Goal: Task Accomplishment & Management: Use online tool/utility

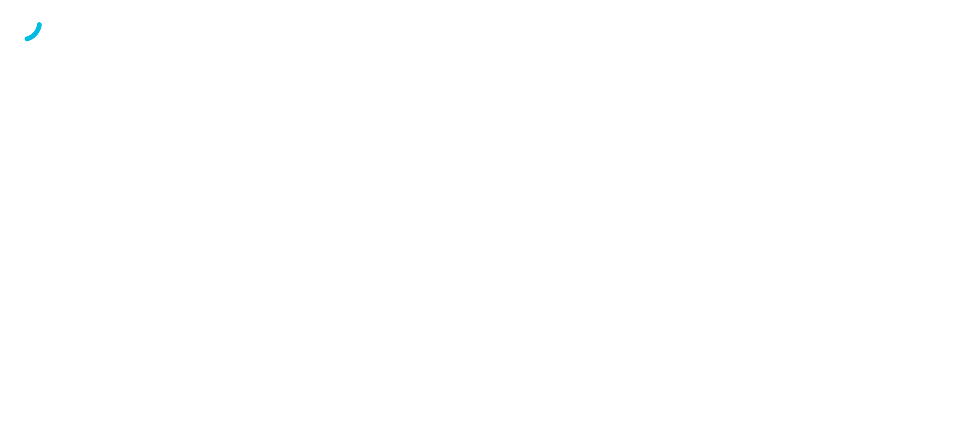
click at [657, 44] on div at bounding box center [483, 23] width 961 height 40
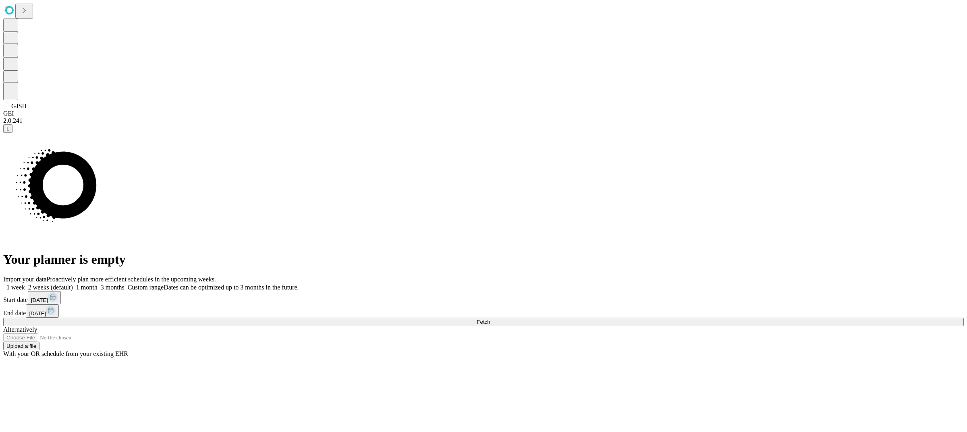
click at [25, 284] on span "1 week" at bounding box center [15, 287] width 19 height 7
click at [745, 318] on button "Fetch" at bounding box center [483, 322] width 961 height 8
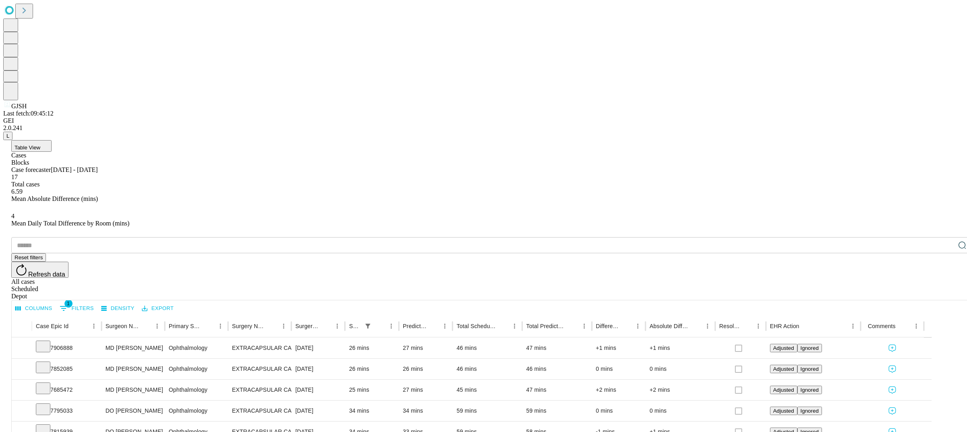
click at [685, 140] on div "Table View Cases Blocks Case forecaster [DATE] - [DATE] Total cases 6.59 Mean A…" at bounding box center [491, 427] width 977 height 575
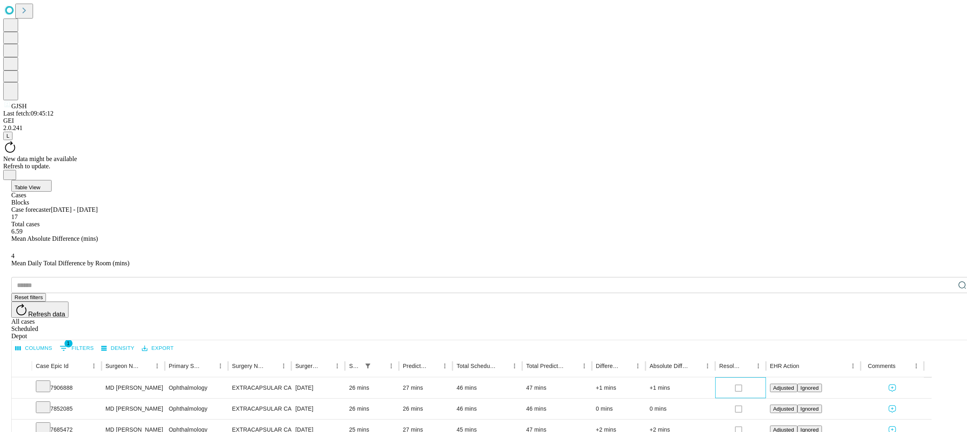
click at [747, 380] on div at bounding box center [740, 388] width 13 height 17
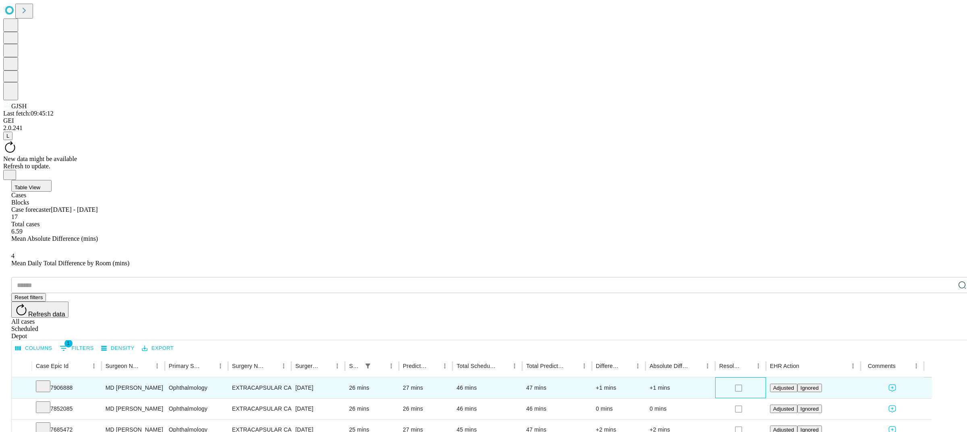
click at [747, 380] on div at bounding box center [740, 388] width 13 height 17
click at [737, 277] on div "​ Reset filters Refresh data All cases Scheduled Depot" at bounding box center [491, 308] width 961 height 63
click at [13, 171] on icon "Close" at bounding box center [9, 174] width 6 height 6
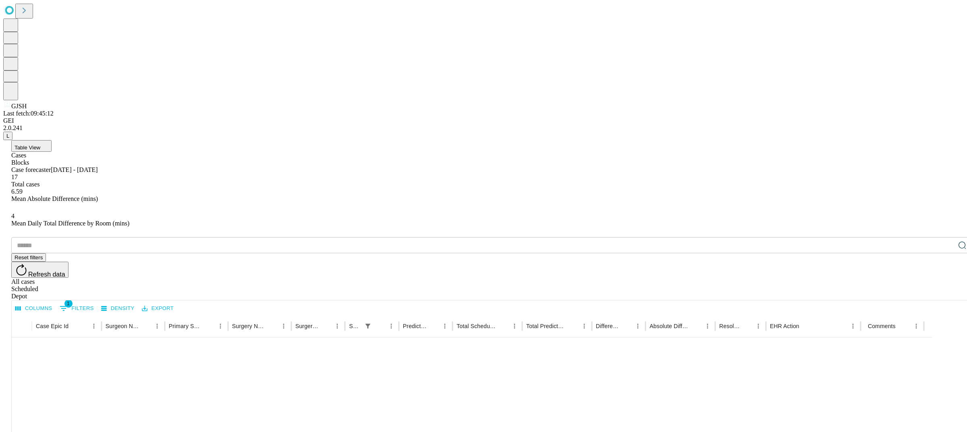
scroll to position [23, 0]
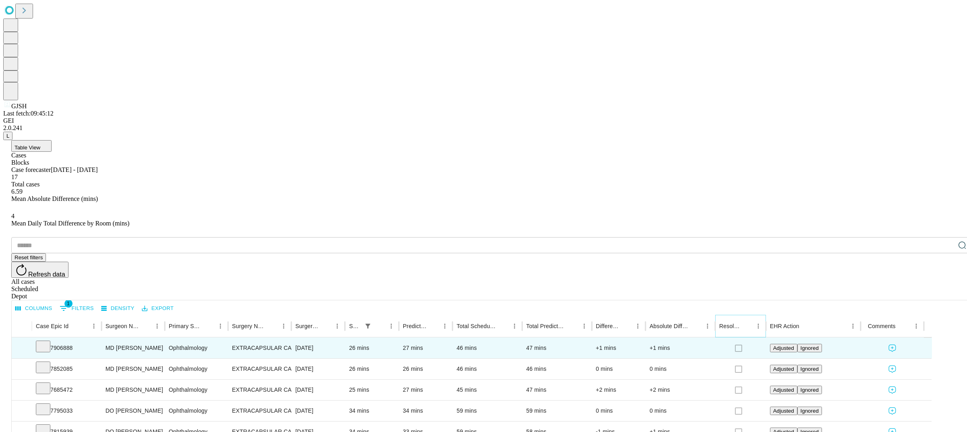
click at [759, 324] on icon "Menu" at bounding box center [758, 326] width 1 height 5
click at [748, 305] on span "Manage columns" at bounding box center [745, 307] width 79 height 10
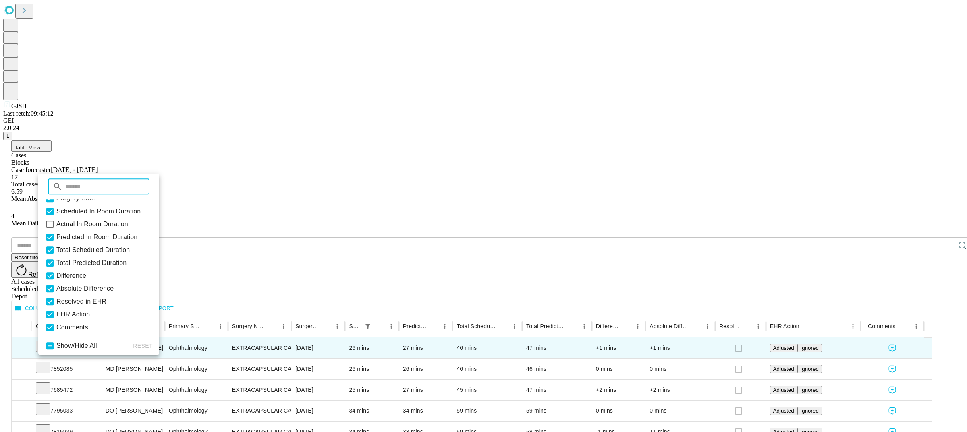
scroll to position [87, 0]
click at [93, 299] on span "Resolved in EHR" at bounding box center [81, 300] width 50 height 10
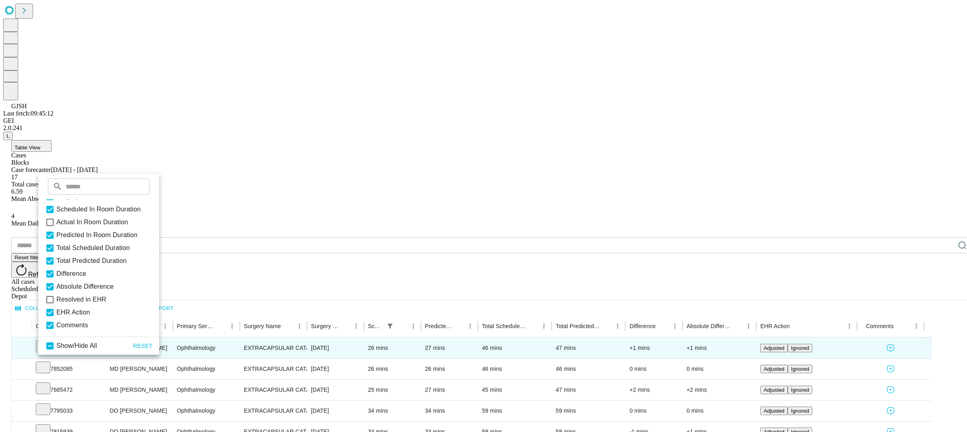
click at [664, 237] on div "​ Reset filters Refresh data All cases Scheduled Depot" at bounding box center [491, 268] width 961 height 63
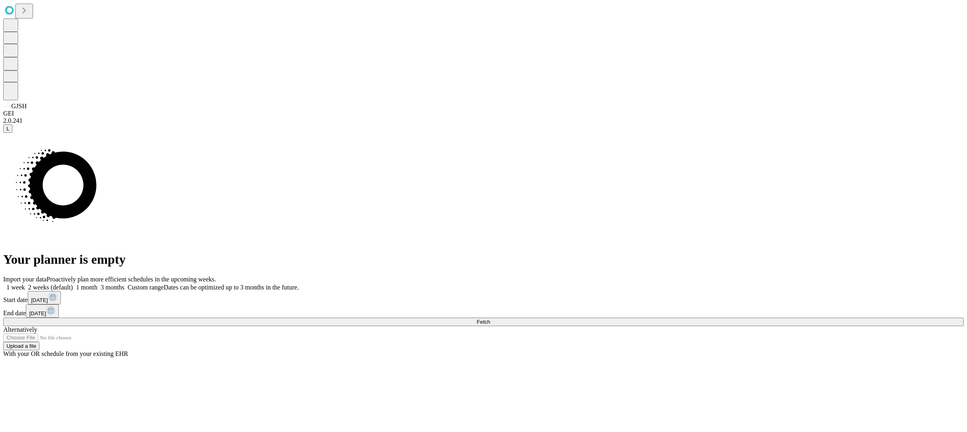
click at [759, 318] on button "Fetch" at bounding box center [483, 322] width 961 height 8
